Goal: Task Accomplishment & Management: Manage account settings

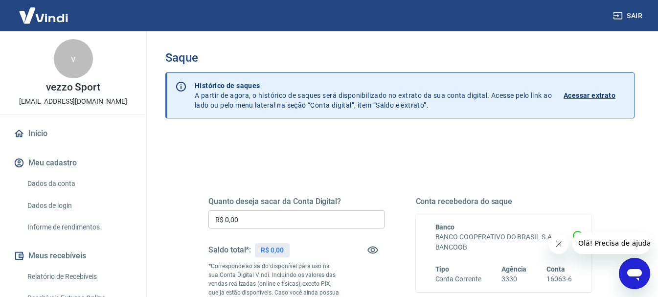
click at [49, 129] on link "Início" at bounding box center [73, 134] width 123 height 22
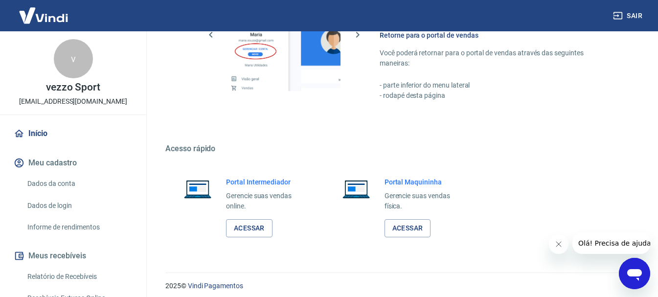
scroll to position [506, 0]
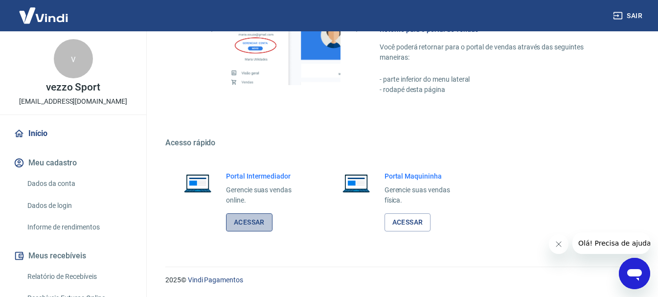
click at [240, 221] on link "Acessar" at bounding box center [249, 222] width 46 height 18
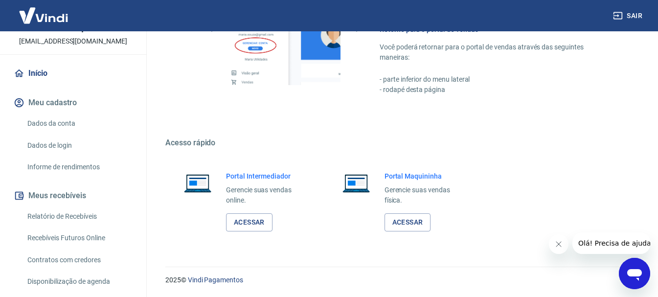
scroll to position [147, 0]
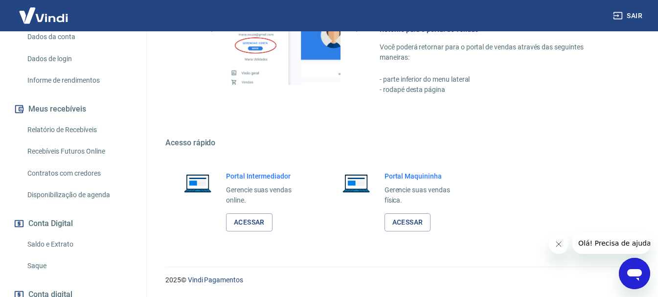
click at [40, 268] on link "Saque" at bounding box center [78, 266] width 111 height 20
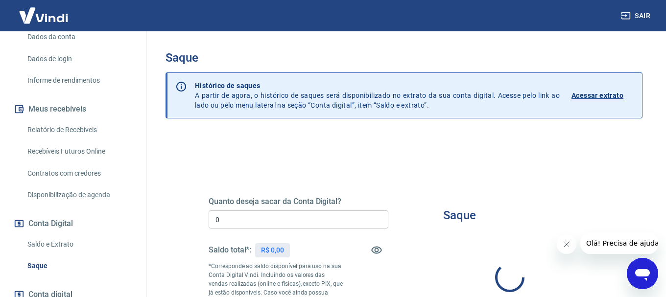
type input "R$ 0,00"
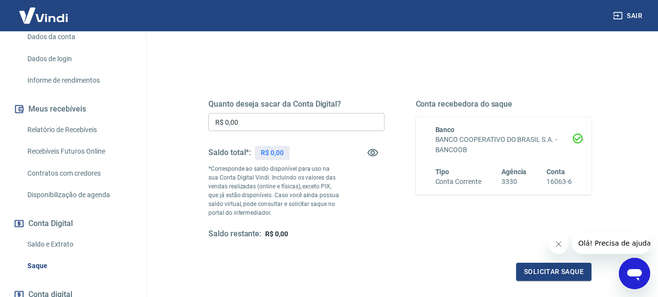
scroll to position [98, 0]
